Goal: Transaction & Acquisition: Obtain resource

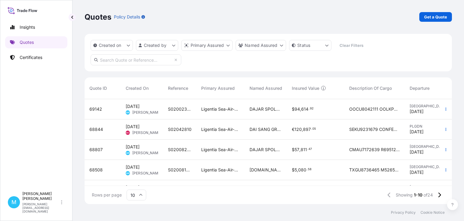
scroll to position [108, 367]
click at [441, 18] on p "Get a Quote" at bounding box center [435, 17] width 23 height 6
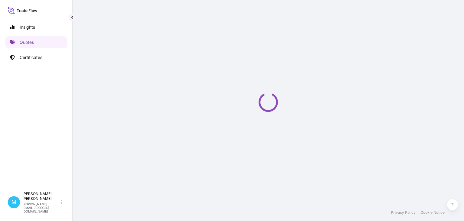
select select "Sea"
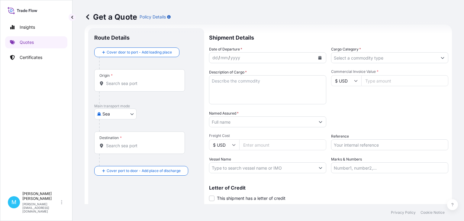
scroll to position [10, 0]
click at [135, 83] on input "Origin *" at bounding box center [141, 83] width 71 height 6
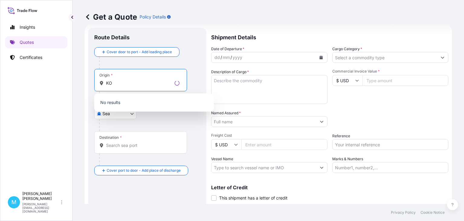
type input "K"
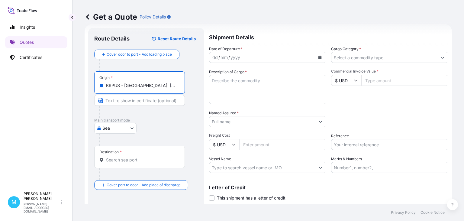
type input "KRPUS - [GEOGRAPHIC_DATA], [GEOGRAPHIC_DATA], [GEOGRAPHIC_DATA]"
click at [130, 159] on input "Destination *" at bounding box center [141, 160] width 71 height 6
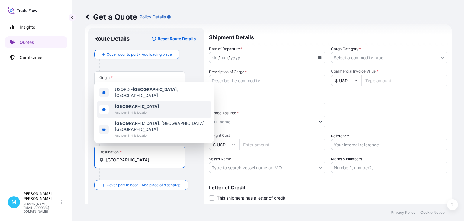
click at [124, 109] on b "[GEOGRAPHIC_DATA]" at bounding box center [137, 106] width 44 height 5
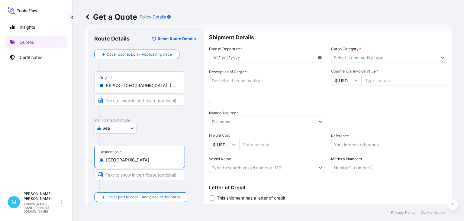
type input "[GEOGRAPHIC_DATA]"
click at [319, 56] on icon "Calendar" at bounding box center [319, 58] width 3 height 4
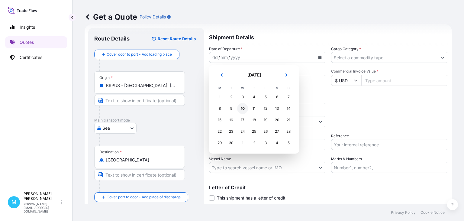
click at [243, 109] on div "10" at bounding box center [242, 108] width 11 height 11
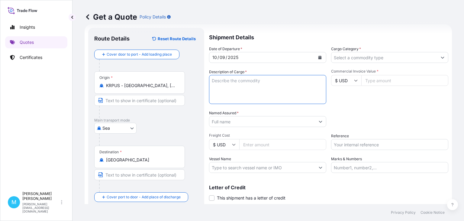
click at [233, 97] on textarea "Description of Cargo *" at bounding box center [267, 89] width 117 height 29
click at [219, 82] on textarea "Description of Cargo *" at bounding box center [267, 89] width 117 height 29
paste textarea "MSMU4644672/FJ23670132(40HQ)"
click at [292, 80] on textarea "MSMU4644672/FJ23670132(40HQ)" at bounding box center [267, 89] width 117 height 29
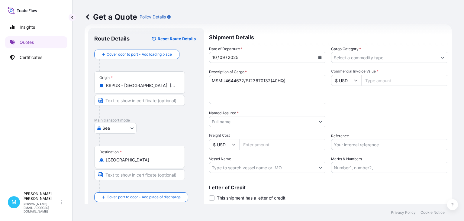
click at [214, 85] on textarea "MSMU4644672/FJ23670132(40HQ)" at bounding box center [267, 89] width 117 height 29
paste textarea "MSNU8527174/FJ23670133(40HQ) MSMU4769010/FJ23670134(40HQ) MSNU7265418/FJ2367013…"
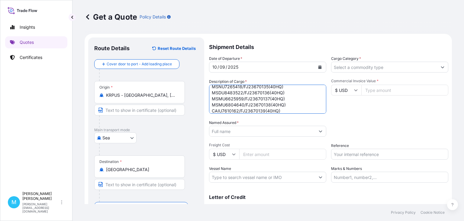
scroll to position [0, 0]
click at [296, 90] on textarea "MSMU4644672/FJ23670132(40HQ) MSNU8527174/FJ23670133(40HQ) MSMU4769010/FJ2367013…" at bounding box center [267, 99] width 117 height 29
click at [292, 87] on textarea "MSMU4644672/FJ23670132(40HQ)- MSNU8527174/FJ23670133(40HQ) MSMU4769010/FJ236701…" at bounding box center [267, 99] width 117 height 29
paste textarea "TRACTORS"
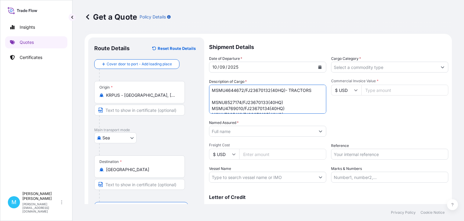
click at [211, 103] on textarea "MSMU4644672/FJ23670132(40HQ)- TRACTORS MSNU8527174/FJ23670133(40HQ) MSMU4769010…" at bounding box center [267, 99] width 117 height 29
type textarea "MSMU4644672/FJ23670132(40HQ)- TRACTORS MSNU8527174/FJ23670133(40HQ) MSMU4769010…"
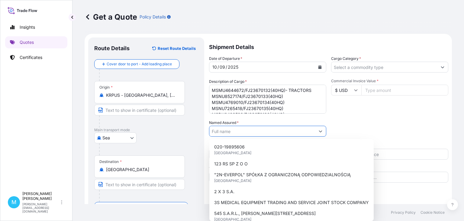
click at [231, 131] on input "Named Assured *" at bounding box center [262, 131] width 106 height 11
click at [226, 131] on input "Named Assured *" at bounding box center [262, 131] width 106 height 11
paste input "HYDRO-MASZ SP. Z O.O."
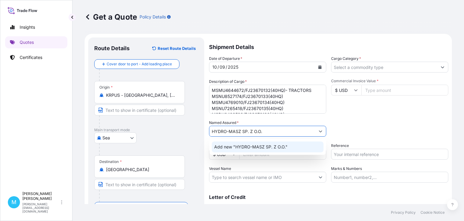
click at [259, 147] on span "Add new "HYDRO-MASZ SP. Z O.O."" at bounding box center [250, 147] width 73 height 6
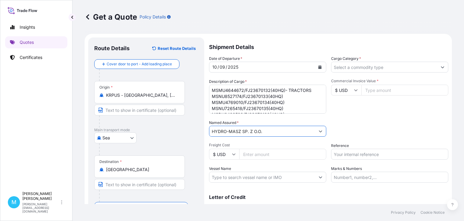
type input "HYDRO-MASZ SP. Z O.O."
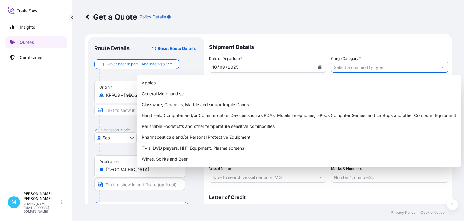
click at [340, 66] on input "Cargo Category *" at bounding box center [384, 67] width 106 height 11
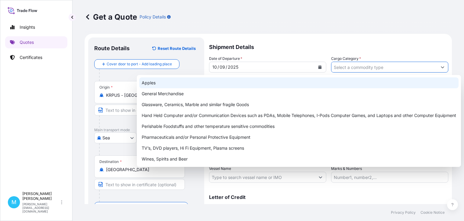
drag, startPoint x: 321, startPoint y: 25, endPoint x: 332, endPoint y: 43, distance: 20.7
click at [321, 24] on div "Get a Quote Policy Details" at bounding box center [268, 17] width 367 height 34
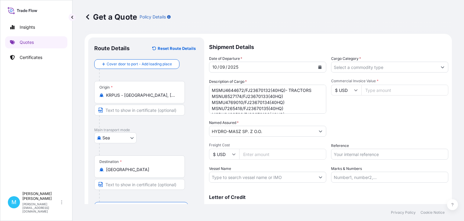
click at [357, 91] on icon at bounding box center [356, 90] width 4 height 4
click at [352, 107] on div "€ EUR" at bounding box center [345, 106] width 25 height 11
type input "€ EUR"
drag, startPoint x: 378, startPoint y: 89, endPoint x: 387, endPoint y: 91, distance: 8.8
click at [378, 90] on input "Commercial Invoice Value *" at bounding box center [404, 90] width 87 height 11
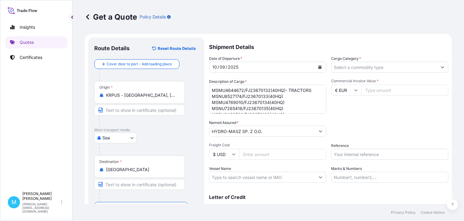
click at [377, 93] on input "Commercial Invoice Value *" at bounding box center [404, 90] width 87 height 11
click at [343, 153] on input "Reference" at bounding box center [389, 154] width 117 height 11
click at [343, 155] on input "Reference" at bounding box center [389, 154] width 117 height 11
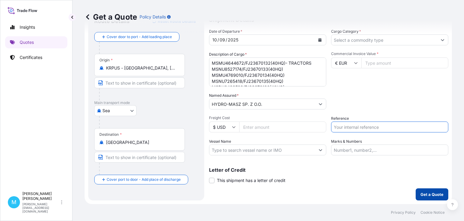
click at [434, 194] on p "Get a Quote" at bounding box center [431, 194] width 23 height 6
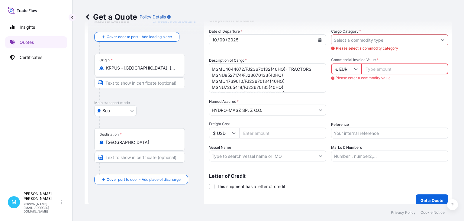
scroll to position [0, 0]
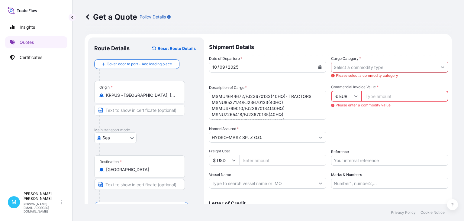
click at [376, 67] on input "Cargo Category *" at bounding box center [384, 67] width 106 height 11
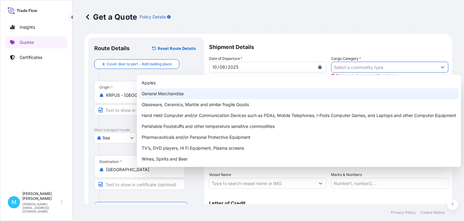
click at [152, 96] on div "General Merchandise" at bounding box center [298, 93] width 319 height 11
type input "General Merchandise"
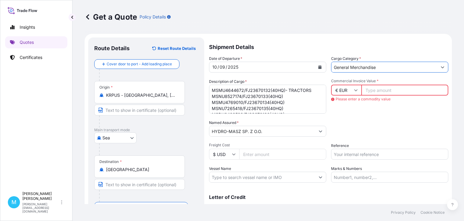
click at [374, 90] on input "Commercial Invoice Value *" at bounding box center [404, 90] width 87 height 11
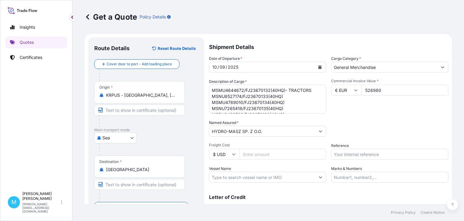
click at [386, 91] on input "526980" at bounding box center [404, 90] width 87 height 11
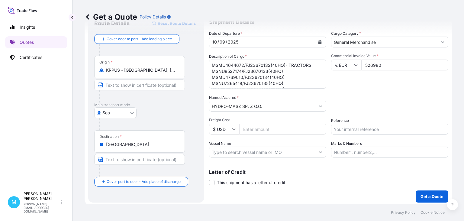
scroll to position [27, 0]
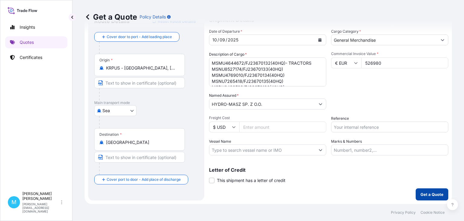
type input "526980"
click at [426, 191] on p "Get a Quote" at bounding box center [431, 194] width 23 height 6
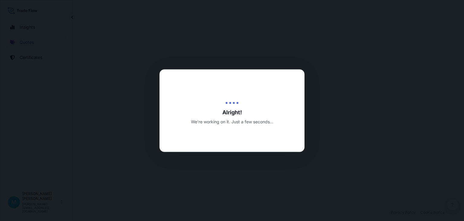
select select "Sea"
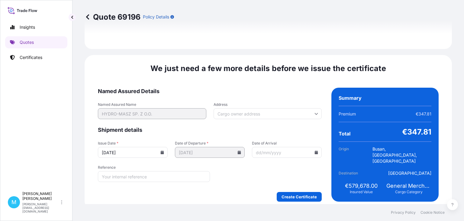
scroll to position [688, 0]
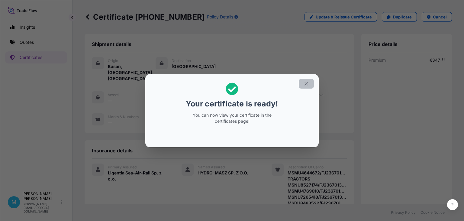
click at [307, 82] on icon "button" at bounding box center [305, 83] width 5 height 5
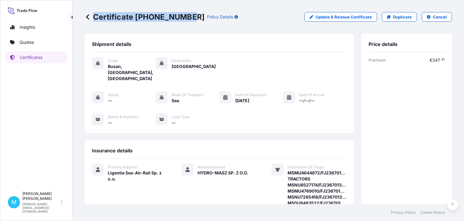
drag, startPoint x: 188, startPoint y: 15, endPoint x: 91, endPoint y: 14, distance: 96.9
click at [91, 14] on p "Certificate [PHONE_NUMBER]" at bounding box center [145, 17] width 120 height 10
copy p "Certificate [PHONE_NUMBER]"
click at [201, 38] on div "Shipment details Origin [GEOGRAPHIC_DATA], [GEOGRAPHIC_DATA], [GEOGRAPHIC_DATA]…" at bounding box center [219, 83] width 269 height 99
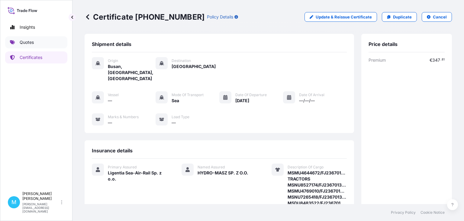
click at [43, 43] on link "Quotes" at bounding box center [36, 42] width 62 height 12
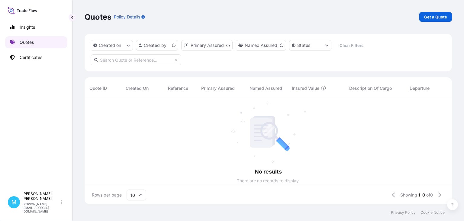
scroll to position [108, 367]
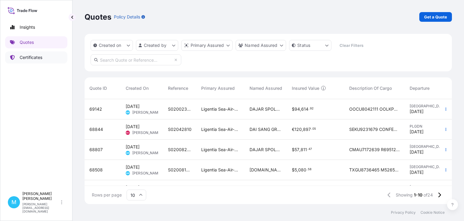
click at [29, 57] on p "Certificates" at bounding box center [31, 57] width 23 height 6
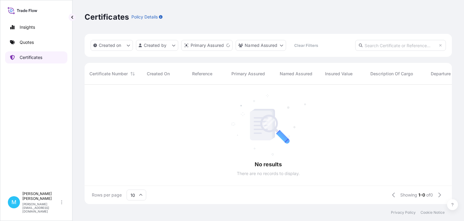
scroll to position [123, 367]
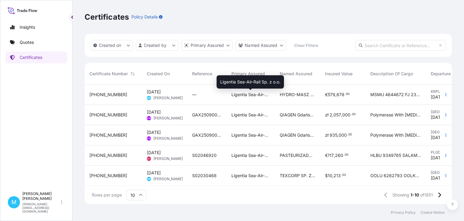
click at [267, 92] on span "Ligentia Sea-Air-Rail Sp. z o.o." at bounding box center [250, 94] width 39 height 6
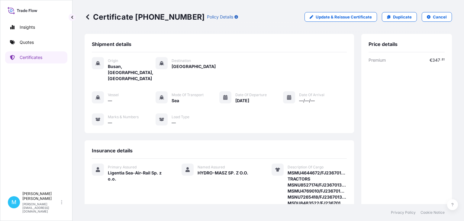
scroll to position [175, 0]
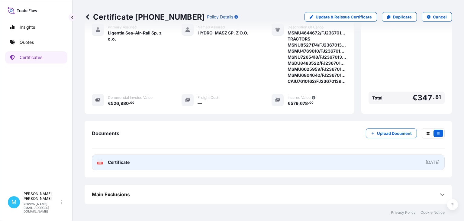
click at [251, 162] on link "PDF Certificate [DATE]" at bounding box center [268, 162] width 353 height 16
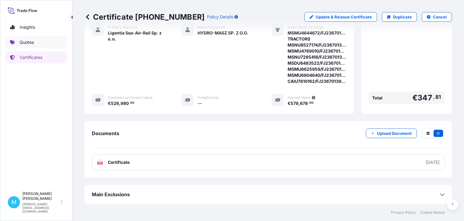
click at [28, 42] on p "Quotes" at bounding box center [27, 42] width 14 height 6
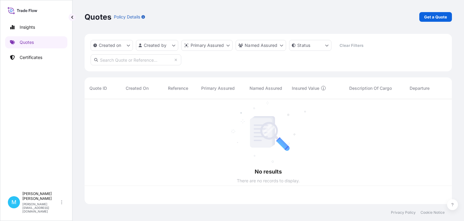
scroll to position [108, 367]
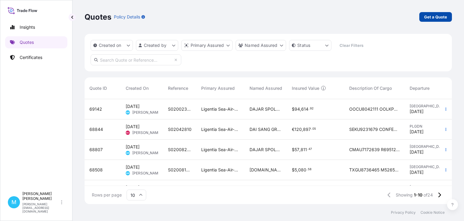
click at [430, 16] on p "Get a Quote" at bounding box center [435, 17] width 23 height 6
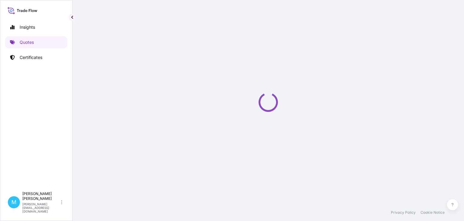
select select "Sea"
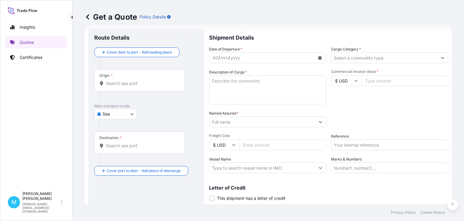
scroll to position [10, 0]
click at [116, 82] on input "Origin *" at bounding box center [141, 83] width 71 height 6
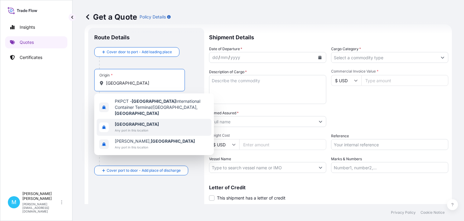
click at [135, 121] on span "[GEOGRAPHIC_DATA]" at bounding box center [137, 124] width 44 height 6
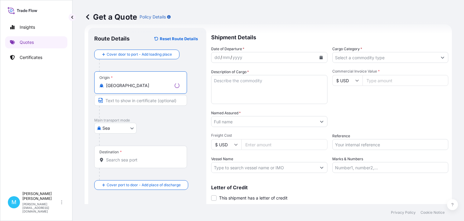
type input "[GEOGRAPHIC_DATA]"
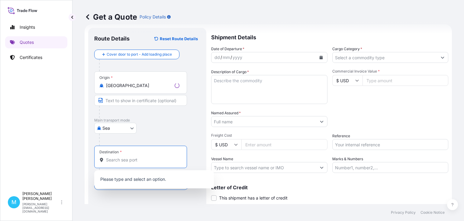
click at [117, 159] on input "Destination *" at bounding box center [142, 160] width 73 height 6
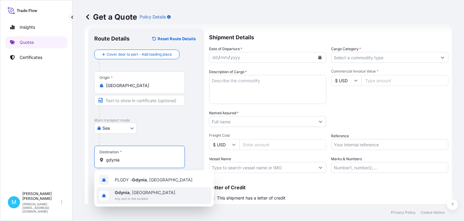
click at [136, 197] on span "Any port in this location" at bounding box center [145, 198] width 60 height 6
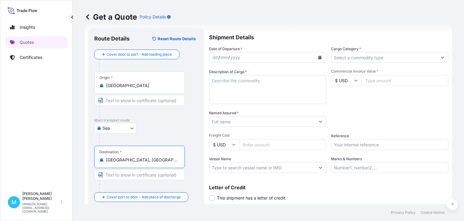
type input "[GEOGRAPHIC_DATA], [GEOGRAPHIC_DATA]"
click at [245, 59] on div "dd / mm / yyyy" at bounding box center [262, 57] width 106 height 11
click at [320, 56] on icon "Calendar" at bounding box center [320, 58] width 4 height 4
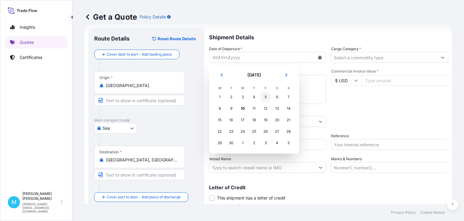
click at [265, 98] on div "5" at bounding box center [265, 96] width 11 height 11
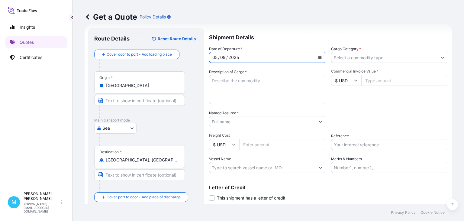
click at [228, 88] on textarea "Description of Cargo *" at bounding box center [267, 89] width 117 height 29
drag, startPoint x: 229, startPoint y: 109, endPoint x: 228, endPoint y: 103, distance: 5.5
click at [228, 106] on div "Date of Departure * [DATE] Cargo Category * Description of Cargo * Commercial I…" at bounding box center [328, 109] width 239 height 127
click at [224, 91] on textarea "Description of Cargo *" at bounding box center [267, 89] width 117 height 29
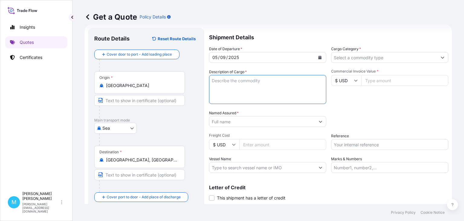
click at [217, 82] on textarea "Description of Cargo *" at bounding box center [267, 89] width 117 height 29
paste textarea "CXDU2266855"
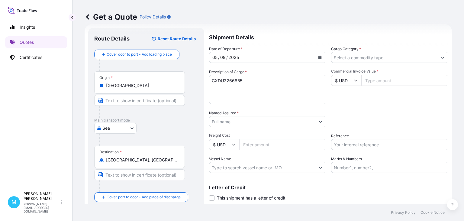
click at [218, 88] on textarea "CXDU2266855" at bounding box center [267, 89] width 117 height 29
paste textarea "ONEU6048477"
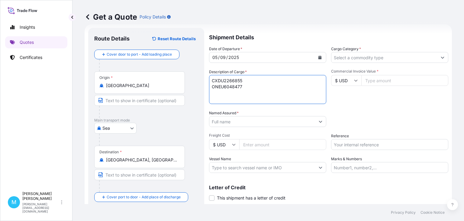
click at [261, 82] on textarea "CXDU2266855 ONEU6048477" at bounding box center [267, 89] width 117 height 29
click at [250, 80] on textarea "CXDU2266855 ONEU6048477" at bounding box center [267, 89] width 117 height 29
click at [254, 86] on textarea "CXDU2266855 40 HC ONEU6048477" at bounding box center [267, 89] width 117 height 29
click at [279, 79] on textarea "CXDU2266855 40 HC ONEU6048477 40 HC" at bounding box center [267, 89] width 117 height 29
click at [268, 86] on textarea "CXDU2266855 40 HC 1,850 CTN ONEU6048477 40 HC" at bounding box center [267, 89] width 117 height 29
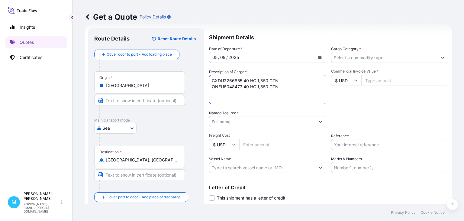
click at [288, 80] on textarea "CXDU2266855 40 HC 1,850 CTN ONEU6048477 40 HC 1,850 CTN" at bounding box center [267, 89] width 117 height 29
click at [287, 88] on textarea "CXDU2266855 40 HC 1,850 CTN 5828 KG ONEU6048477 40 HC 1,850 CTN" at bounding box center [267, 89] width 117 height 29
click at [310, 79] on textarea "CXDU2266855 40 HC 1,850 CTN 5828 KG ONEU6048477 40 HC 1,850 CTN 5828 KG" at bounding box center [267, 89] width 117 height 29
click at [306, 88] on textarea "CXDU2266855 40 HC 1,850 CTN 5828 KG 51.80 CBM ONEU6048477 40 HC 1,850 CTN 5828 …" at bounding box center [267, 89] width 117 height 29
click at [243, 79] on textarea "CXDU2266855 40 HC 1,850 CTN 5828 KG 51.80 CBM ONEU6048477 40 HC 1,850 CTN 5828 …" at bounding box center [267, 89] width 117 height 29
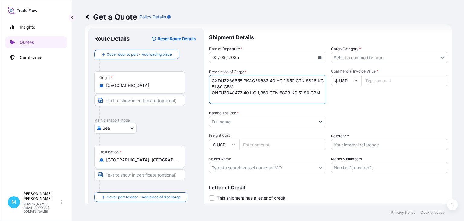
click at [245, 92] on textarea "CXDU2266855 PKAC28632 40 HC 1,850 CTN 5828 KG 51.80 CBM ONEU6048477 40 HC 1,850…" at bounding box center [267, 89] width 117 height 29
click at [244, 92] on textarea "CXDU2266855 PKAC28632 40 HC 1,850 CTN 5828 KG 51.80 CBM ONEU6048477 40 HC 1,850…" at bounding box center [267, 89] width 117 height 29
click at [249, 99] on textarea "CXDU2266855 PKAC28632 40 HC 1,850 CTN 5828 KG 51.80 CBM ONEU6048477 PKAC50624 4…" at bounding box center [267, 89] width 117 height 29
click at [247, 87] on textarea "CXDU2266855 PKAC28632 40 HC 1,850 CTN 5828 KG 51.80 CBM ONEU6048477 PKAC50624 4…" at bounding box center [267, 89] width 117 height 29
type textarea "CXDU2266855 PKAC28632 40 HC 1,850 CTN 5828 KG 51.80 CBM || KNITTED SOCKS ONEU60…"
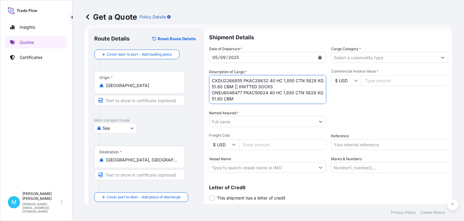
click at [228, 122] on input "Named Assured *" at bounding box center [262, 121] width 106 height 11
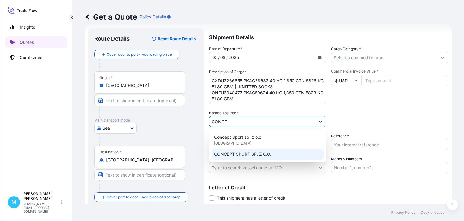
click at [251, 154] on span "CONCEPT SPORT SP. Z O.O." at bounding box center [242, 154] width 57 height 6
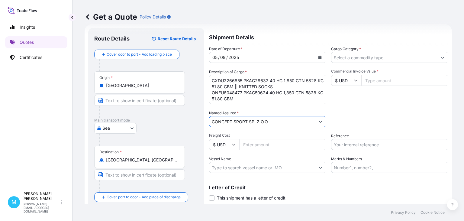
type input "CONCEPT SPORT SP. Z O.O."
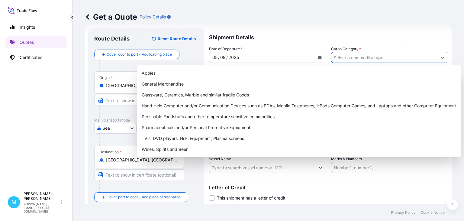
drag, startPoint x: 364, startPoint y: 58, endPoint x: 316, endPoint y: 69, distance: 49.4
click at [364, 58] on input "Cargo Category *" at bounding box center [384, 57] width 106 height 11
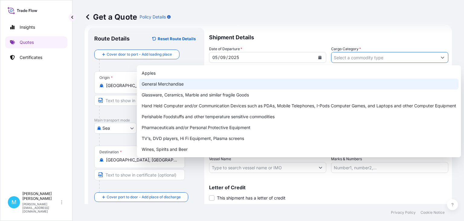
click at [193, 82] on div "General Merchandise" at bounding box center [298, 84] width 319 height 11
type input "General Merchandise"
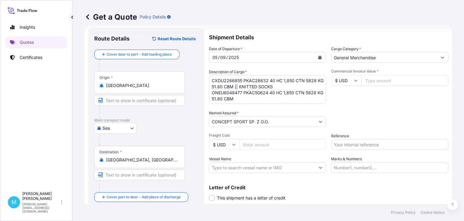
click at [397, 80] on input "Commercial Invoice Value *" at bounding box center [404, 80] width 87 height 11
click at [355, 82] on icon at bounding box center [356, 81] width 4 height 4
click at [344, 97] on div "€ EUR" at bounding box center [345, 96] width 25 height 11
type input "€ EUR"
click at [380, 79] on input "Commercial Invoice Value *" at bounding box center [404, 80] width 87 height 11
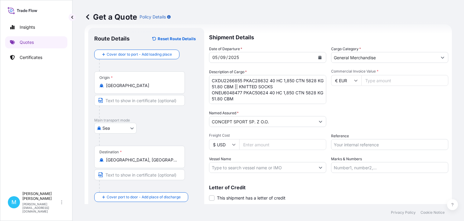
drag, startPoint x: 373, startPoint y: 81, endPoint x: 388, endPoint y: 83, distance: 15.9
click at [373, 81] on input "Commercial Invoice Value *" at bounding box center [404, 80] width 87 height 11
click at [390, 79] on input "Commercial Invoice Value *" at bounding box center [404, 80] width 87 height 11
type input "46620.00"
click at [348, 144] on input "Reference" at bounding box center [389, 144] width 117 height 11
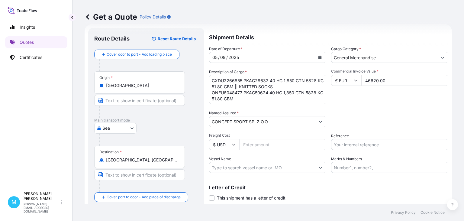
click at [340, 141] on input "Reference" at bounding box center [389, 144] width 117 height 11
paste input "S02045288"
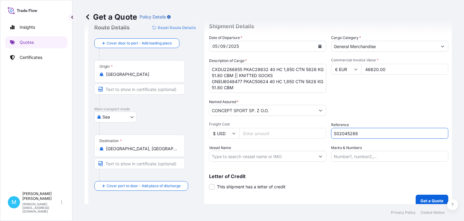
scroll to position [27, 0]
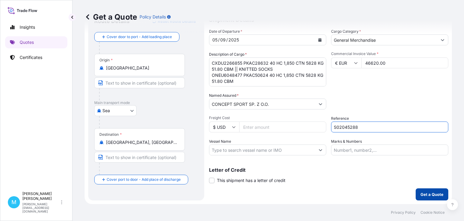
type input "S02045288"
click at [432, 194] on p "Get a Quote" at bounding box center [431, 194] width 23 height 6
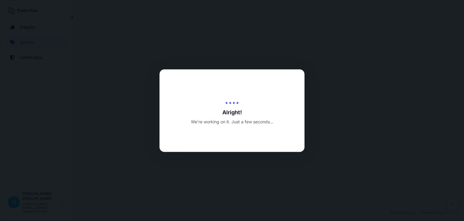
select select "Sea"
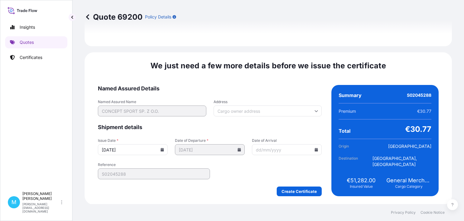
scroll to position [688, 0]
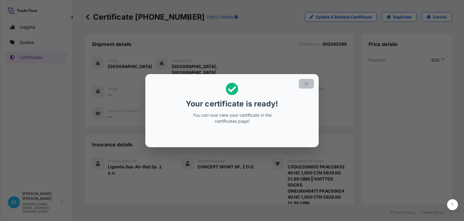
click at [309, 84] on button "button" at bounding box center [306, 84] width 15 height 10
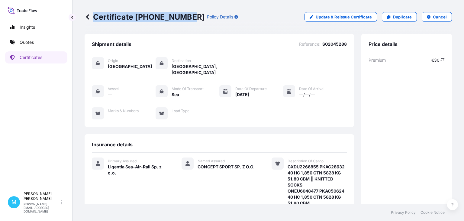
drag, startPoint x: 187, startPoint y: 15, endPoint x: 91, endPoint y: 16, distance: 96.0
click at [91, 16] on div "Certificate [PHONE_NUMBER] Policy Details" at bounding box center [161, 17] width 153 height 10
copy p "Certificate [PHONE_NUMBER]"
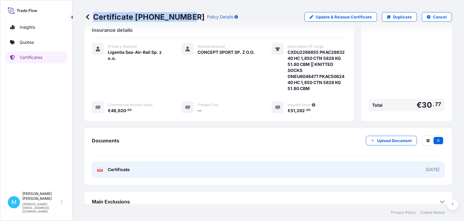
click at [244, 164] on link "PDF Certificate [DATE]" at bounding box center [268, 170] width 353 height 16
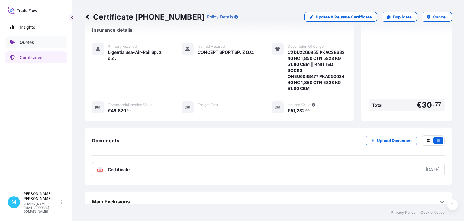
click at [33, 43] on p "Quotes" at bounding box center [27, 42] width 14 height 6
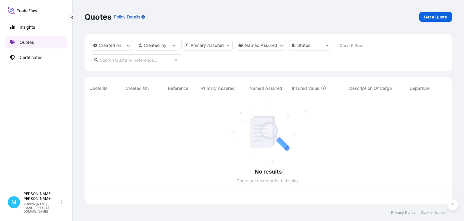
scroll to position [108, 367]
